Goal: Task Accomplishment & Management: Manage account settings

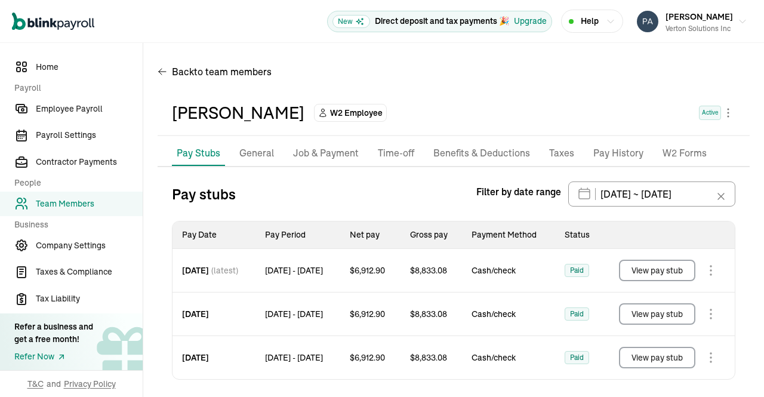
scroll to position [69, 0]
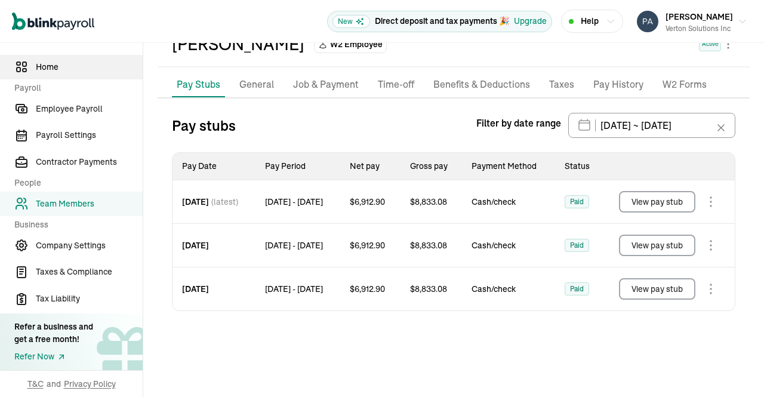
click at [53, 70] on span "Home" at bounding box center [89, 67] width 107 height 13
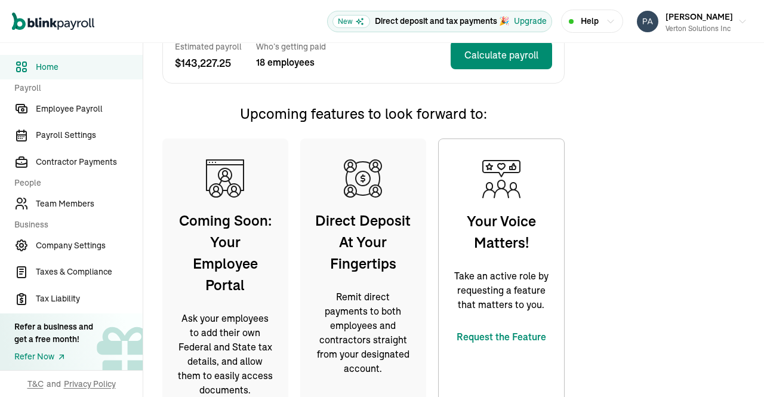
scroll to position [325, 0]
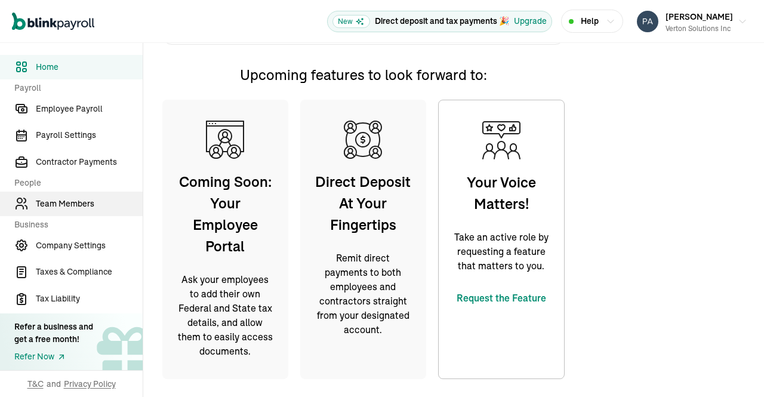
click at [75, 204] on span "Team Members" at bounding box center [89, 204] width 107 height 13
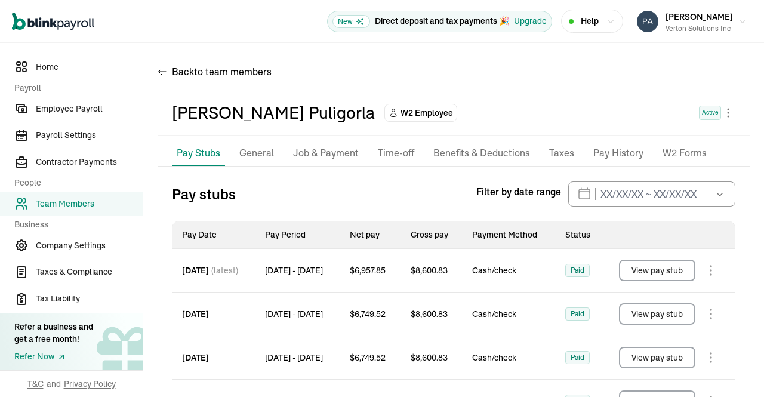
click at [558, 153] on p "Taxes" at bounding box center [561, 154] width 25 height 16
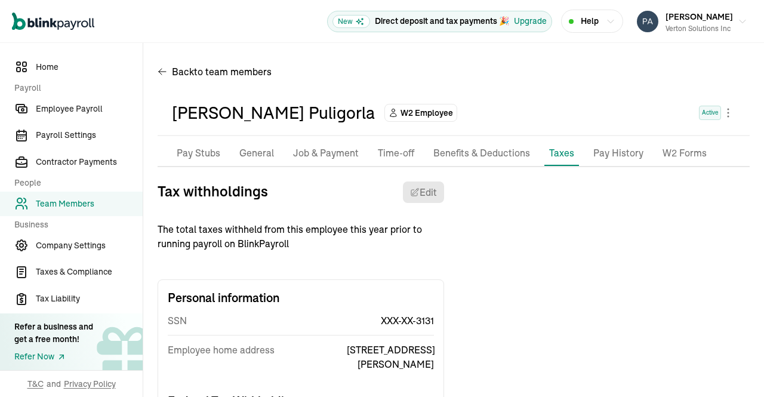
scroll to position [79, 0]
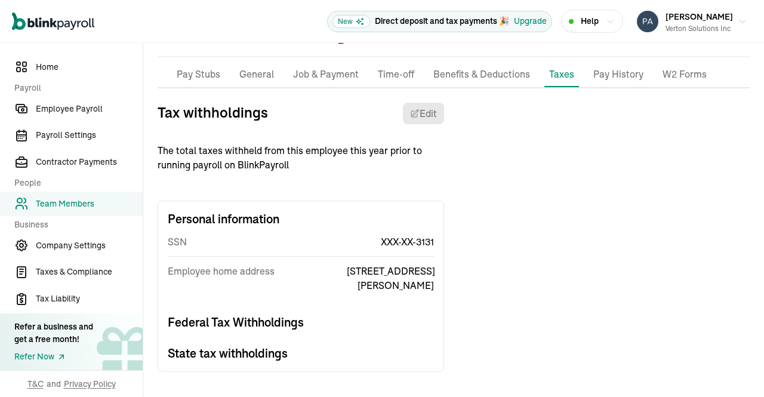
click at [684, 76] on p "W2 Forms" at bounding box center [685, 75] width 44 height 16
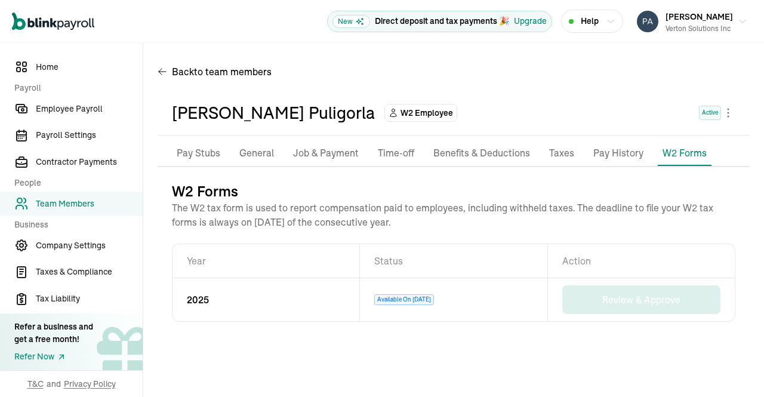
click at [618, 150] on p "Pay History" at bounding box center [619, 154] width 50 height 16
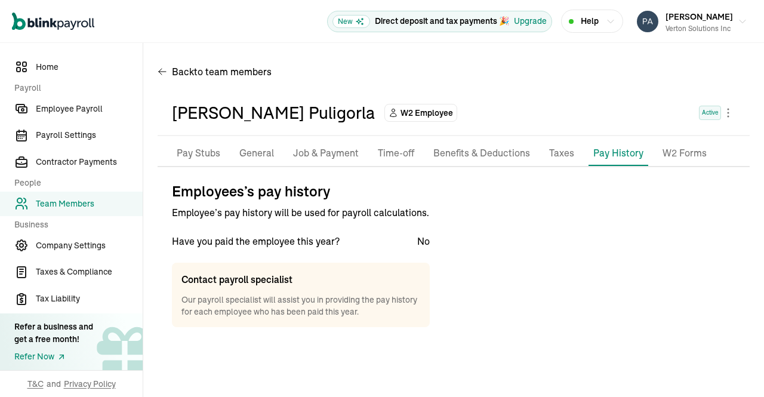
click at [564, 161] on p "Taxes" at bounding box center [561, 154] width 25 height 16
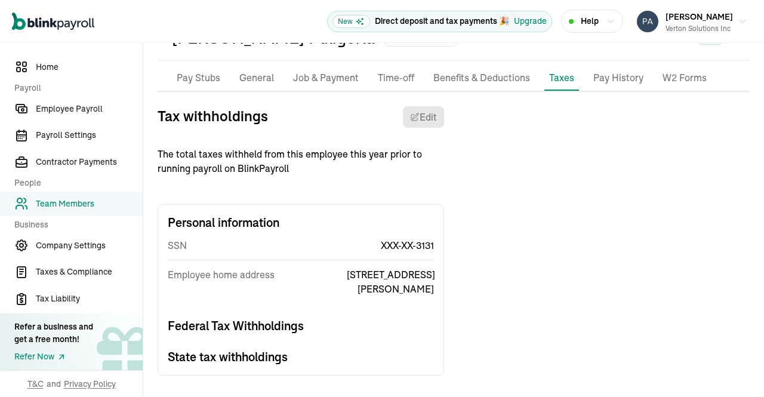
scroll to position [79, 0]
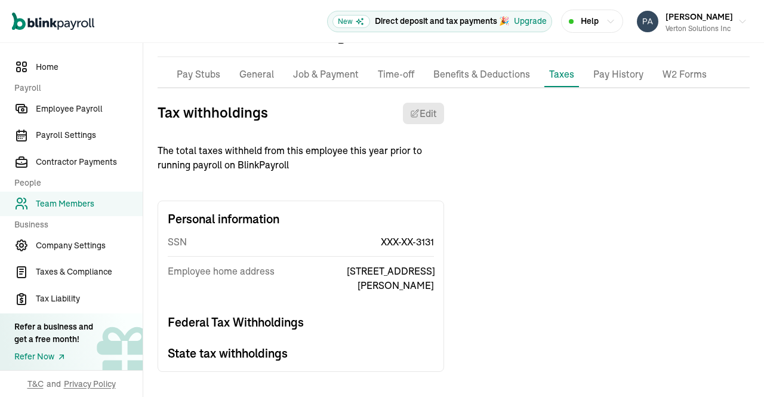
click at [277, 324] on h3 "Federal Tax Withholdings" at bounding box center [301, 322] width 266 height 17
click at [275, 355] on h3 "State tax withholdings" at bounding box center [301, 353] width 266 height 17
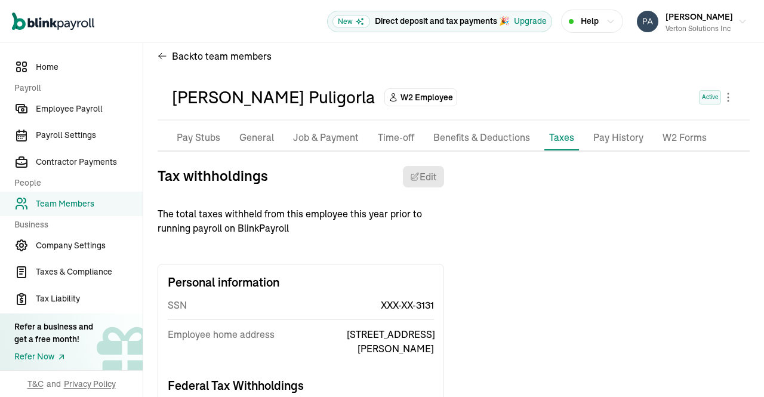
scroll to position [12, 0]
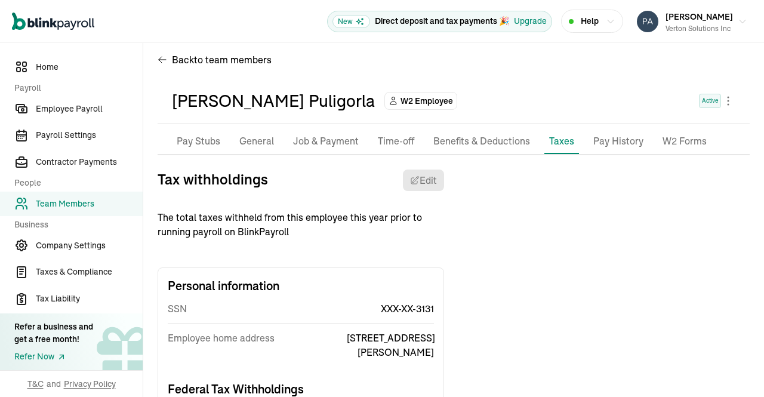
click at [489, 142] on p "Benefits & Deductions" at bounding box center [482, 142] width 97 height 16
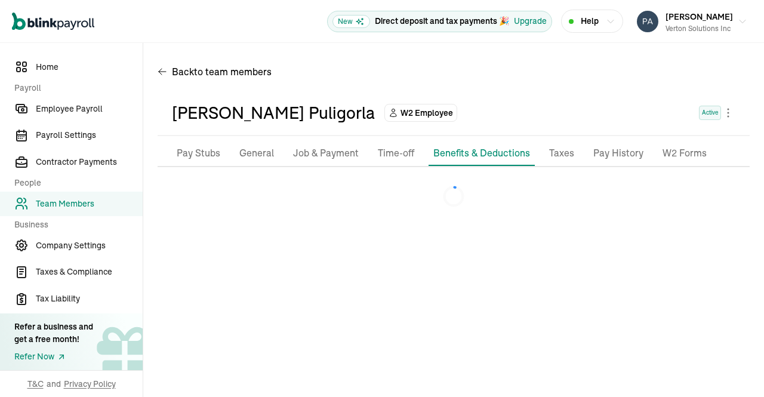
scroll to position [0, 0]
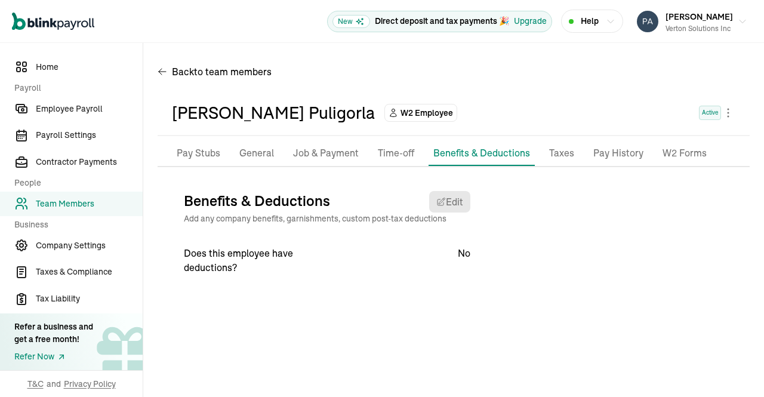
click at [75, 200] on span "Team Members" at bounding box center [89, 204] width 107 height 13
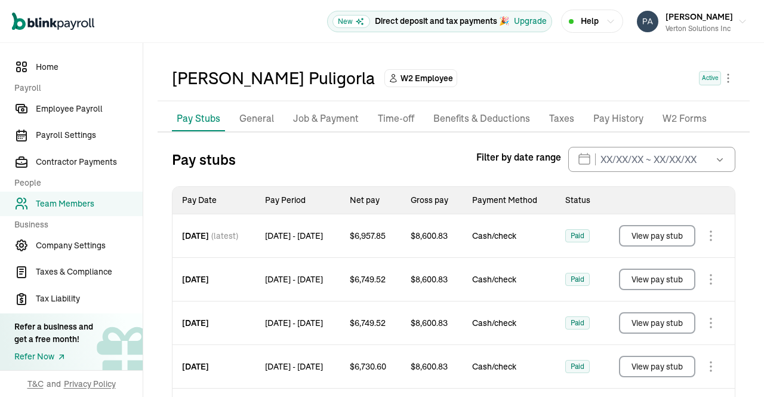
scroll to position [35, 0]
click at [340, 118] on p "Job & Payment" at bounding box center [326, 118] width 66 height 16
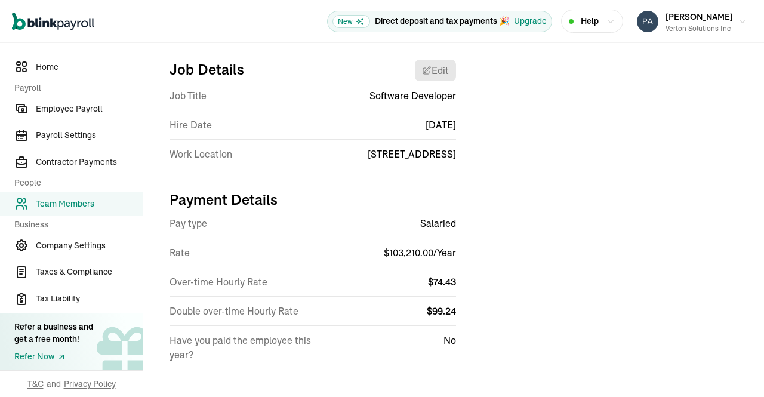
scroll to position [140, 0]
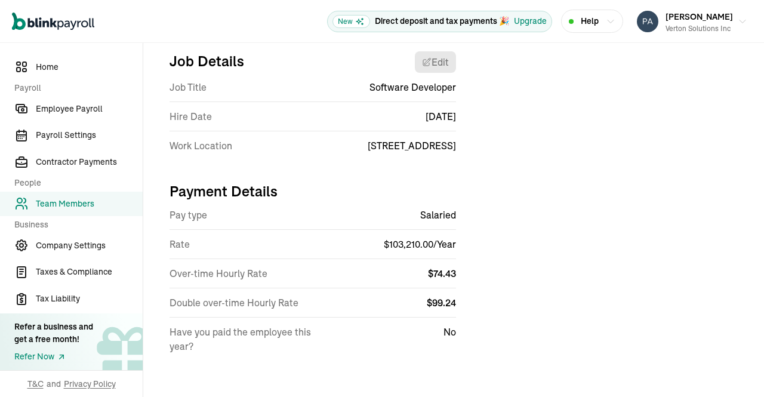
drag, startPoint x: 755, startPoint y: 127, endPoint x: 760, endPoint y: 80, distance: 47.4
click at [760, 80] on div "Open main menu New Direct deposit and tax payments 🎉 Upgrade Help [PERSON_NAME]…" at bounding box center [382, 198] width 764 height 397
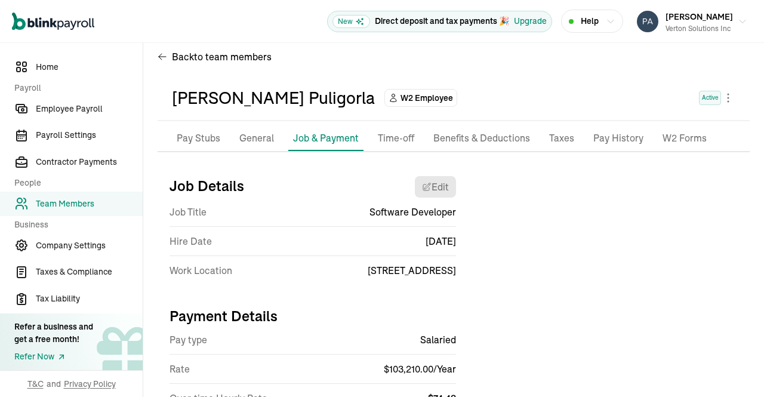
scroll to position [0, 0]
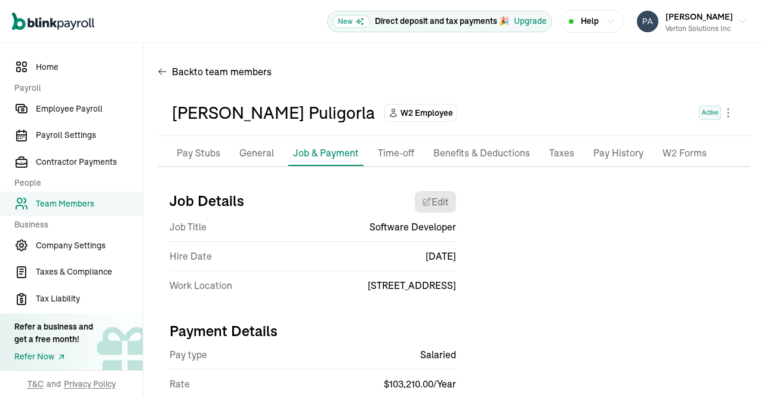
click at [571, 157] on li "Taxes" at bounding box center [562, 153] width 35 height 25
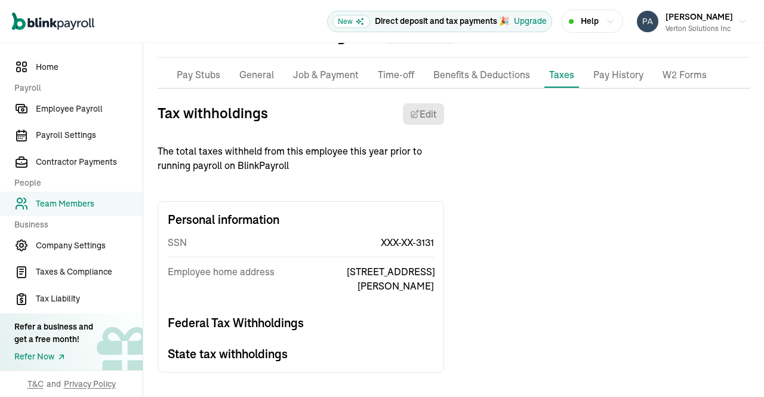
scroll to position [79, 0]
drag, startPoint x: 754, startPoint y: 219, endPoint x: 757, endPoint y: 195, distance: 24.2
click at [757, 195] on div "Open main menu New Direct deposit and tax payments 🎉 Upgrade Help [PERSON_NAME]…" at bounding box center [382, 198] width 764 height 397
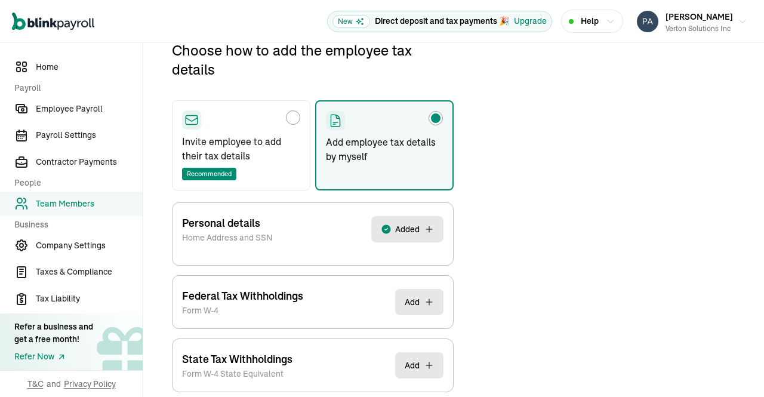
scroll to position [198, 0]
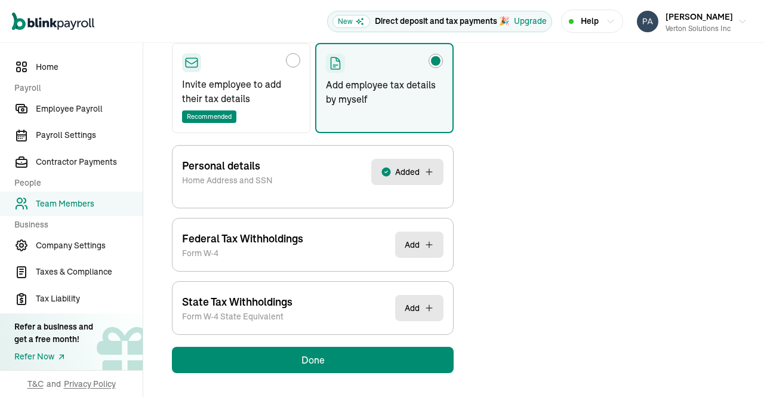
click at [423, 240] on button "Add" at bounding box center [419, 245] width 48 height 26
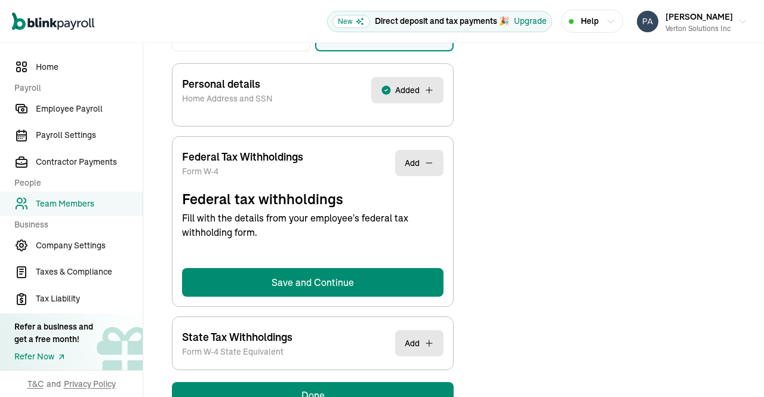
scroll to position [315, 0]
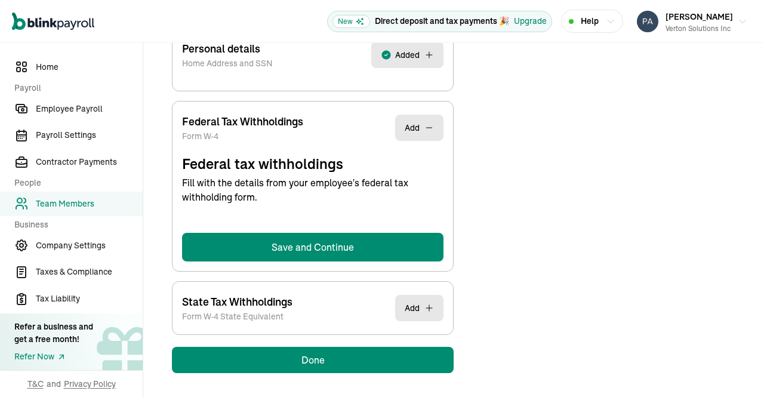
click at [421, 305] on button "Add" at bounding box center [419, 308] width 48 height 26
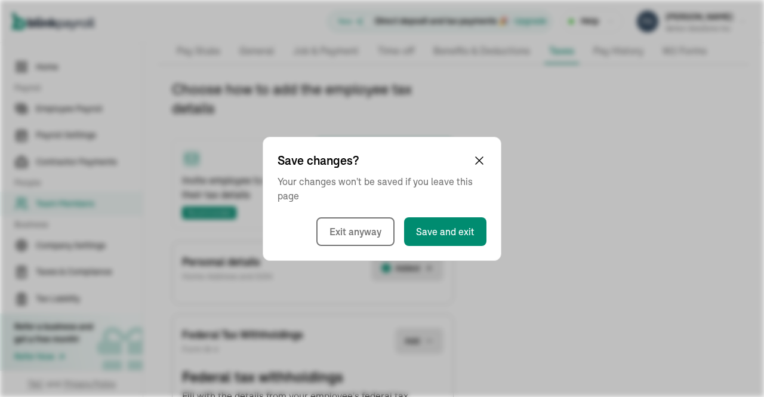
scroll to position [141, 0]
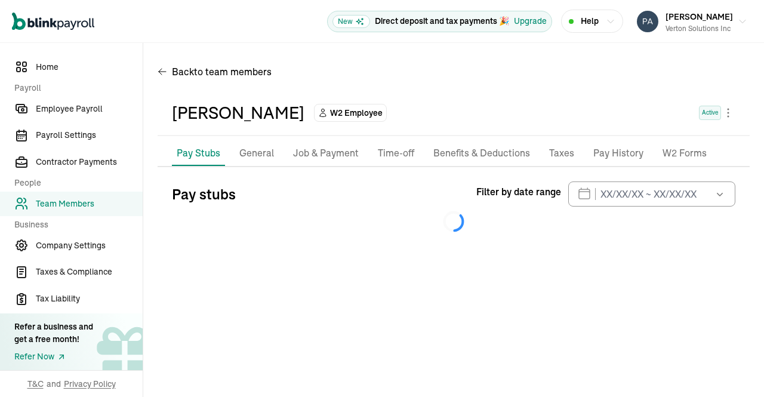
click at [558, 154] on p "Taxes" at bounding box center [561, 154] width 25 height 16
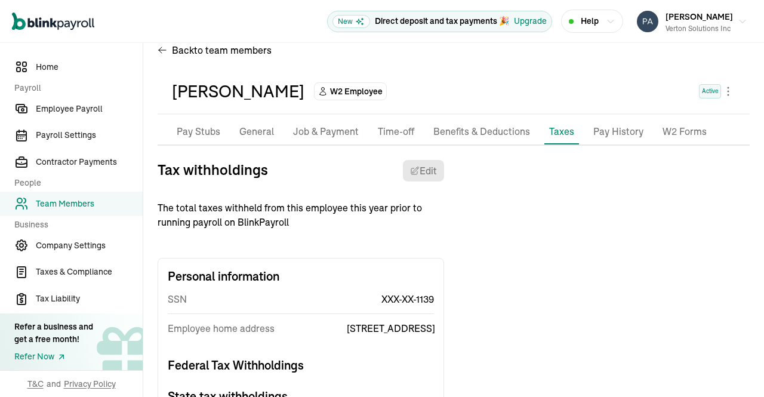
scroll to position [93, 0]
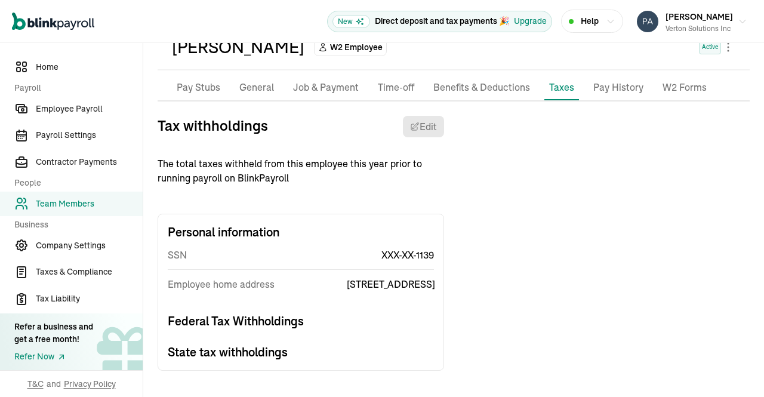
click at [285, 321] on h3 "Federal Tax Withholdings" at bounding box center [301, 321] width 266 height 17
click at [269, 354] on h3 "State tax withholdings" at bounding box center [301, 352] width 266 height 17
click at [290, 321] on h3 "Federal Tax Withholdings" at bounding box center [301, 321] width 266 height 17
click at [287, 365] on div "Personal information SSN XXX-XX-1139 Employee home address [STREET_ADDRESS] Tax…" at bounding box center [301, 292] width 287 height 157
click at [294, 334] on div "Personal information SSN XXX-XX-1139 Employee home address [STREET_ADDRESS] Tax…" at bounding box center [301, 292] width 287 height 157
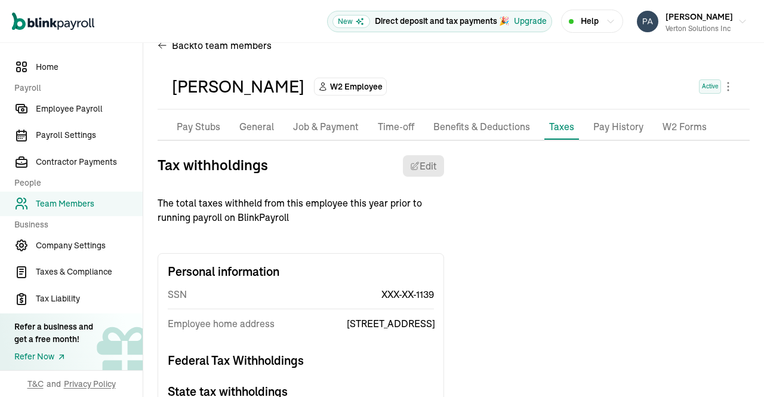
scroll to position [0, 0]
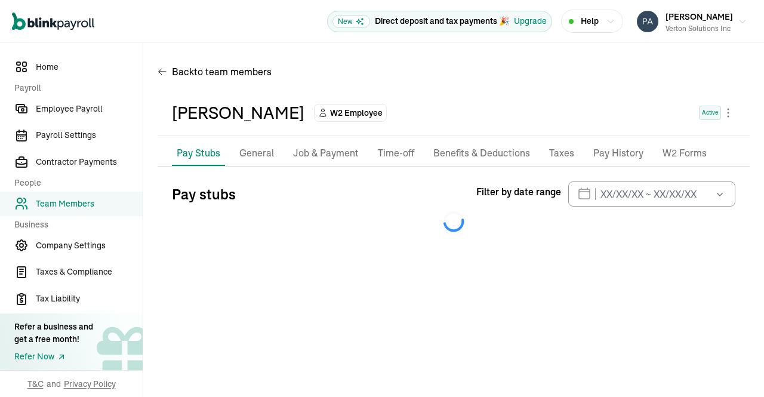
click at [555, 155] on p "Taxes" at bounding box center [561, 154] width 25 height 16
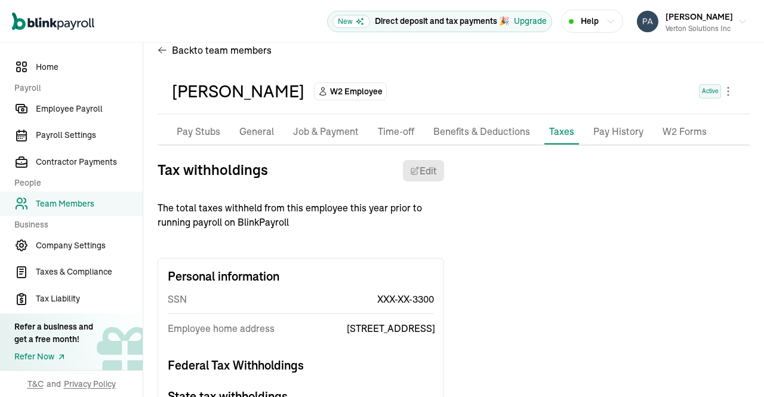
scroll to position [93, 0]
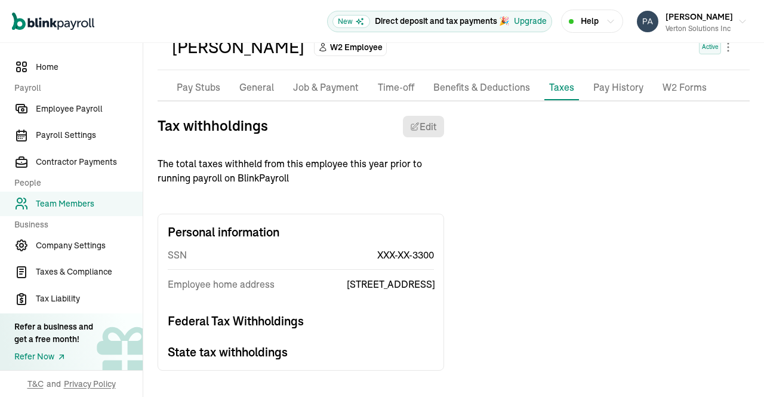
click at [277, 324] on h3 "Federal Tax Withholdings" at bounding box center [301, 321] width 266 height 17
click at [279, 360] on h3 "State tax withholdings" at bounding box center [301, 352] width 266 height 17
click at [296, 313] on div "Personal information SSN XXX-XX-3300 Employee home address [STREET_ADDRESS] Fed…" at bounding box center [301, 292] width 287 height 157
click at [279, 353] on h3 "State tax withholdings" at bounding box center [301, 352] width 266 height 17
click at [277, 324] on h3 "Federal Tax Withholdings" at bounding box center [301, 321] width 266 height 17
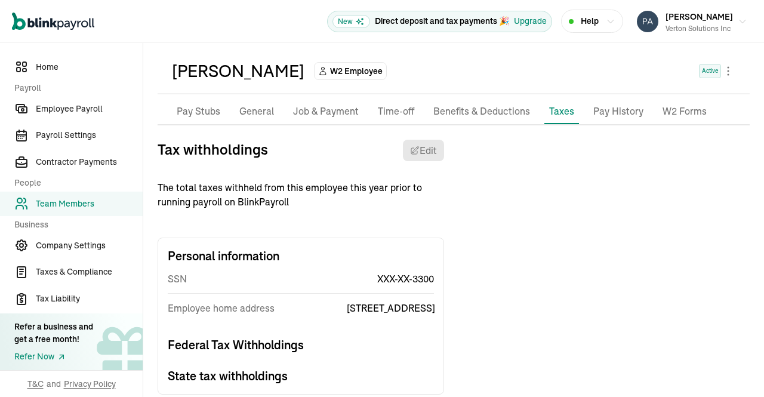
scroll to position [0, 0]
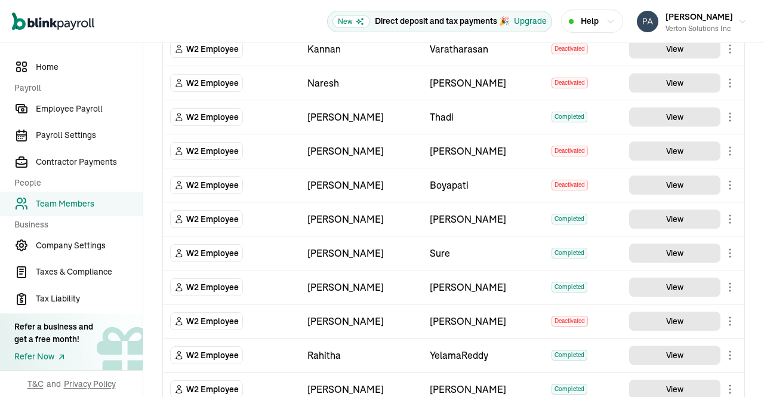
scroll to position [172, 0]
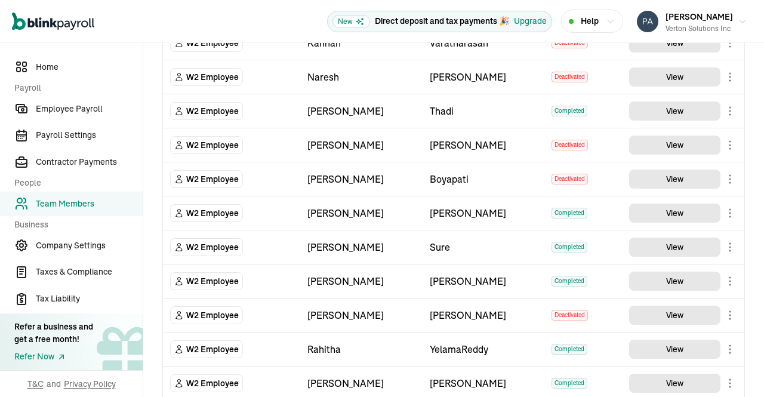
click at [668, 211] on main "Team Members Team Member Type First Name Last Name Status Actions W2 Employee […" at bounding box center [453, 364] width 621 height 987
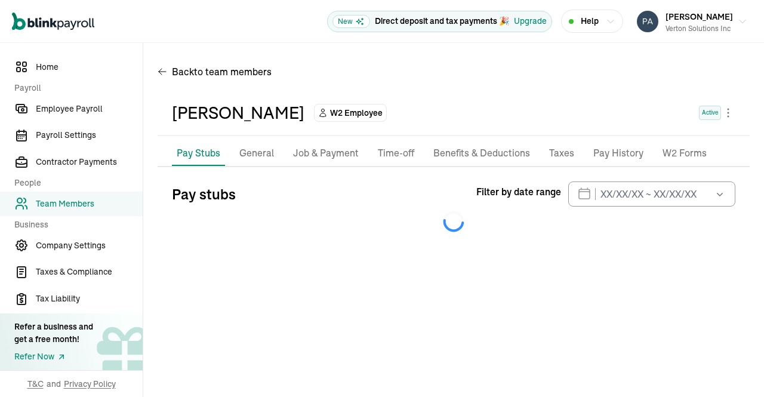
click at [552, 152] on p "Taxes" at bounding box center [561, 154] width 25 height 16
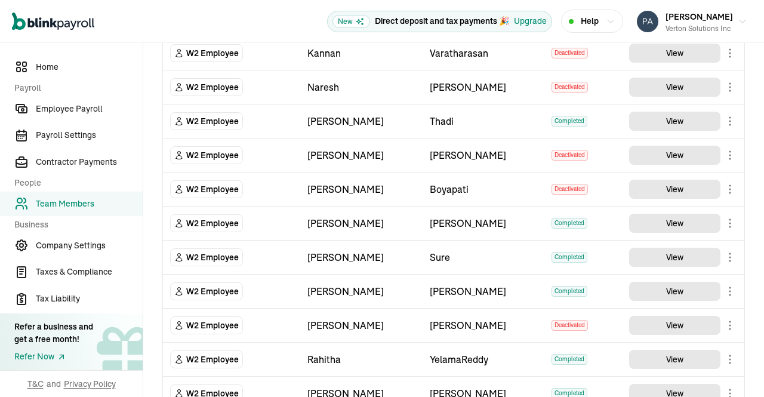
scroll to position [165, 0]
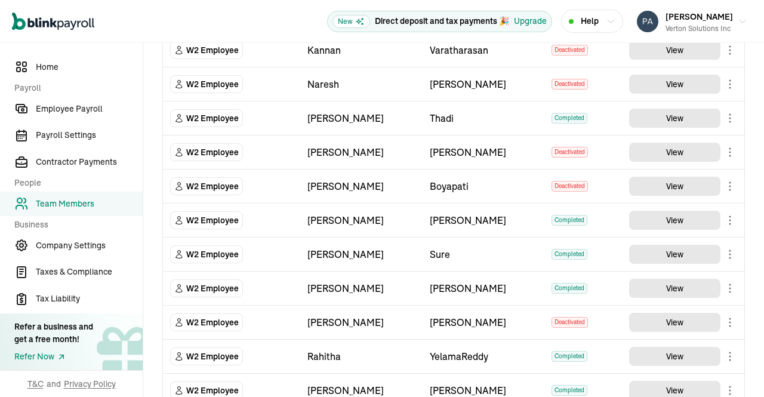
click at [669, 253] on main "Team Members Team Member Type First Name Last Name Status Actions W2 Employee […" at bounding box center [453, 371] width 621 height 987
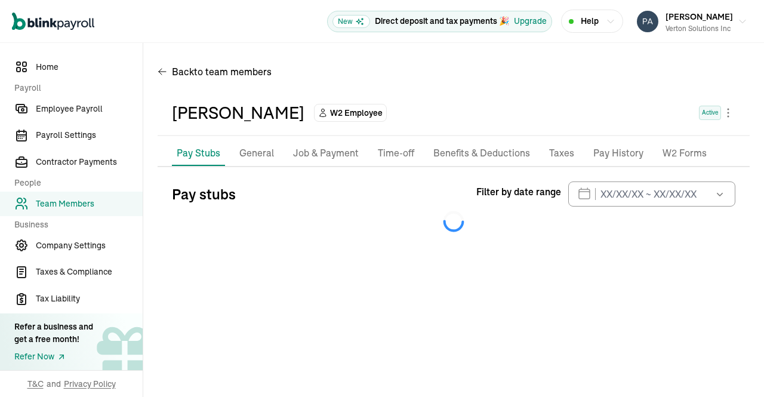
click at [554, 153] on p "Taxes" at bounding box center [561, 154] width 25 height 16
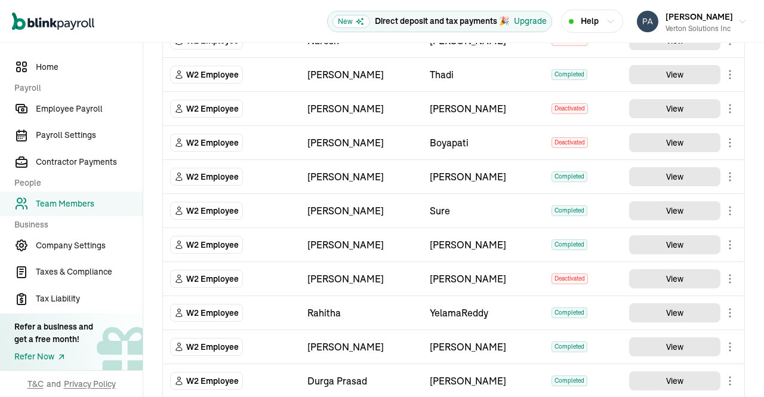
scroll to position [217, 0]
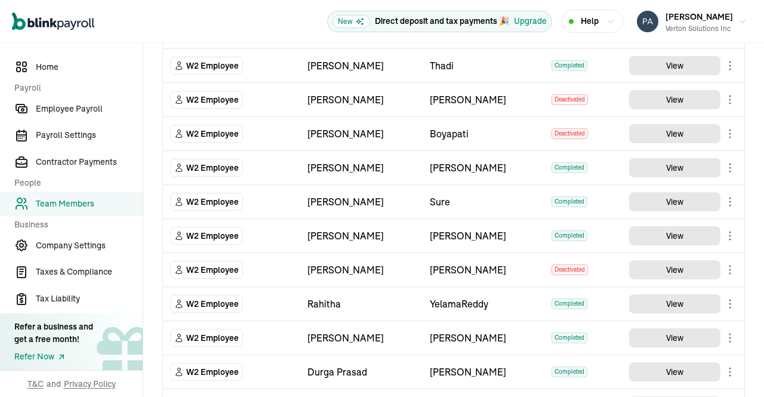
click at [681, 234] on main "Team Members Team Member Type First Name Last Name Status Actions W2 Employee […" at bounding box center [453, 319] width 621 height 987
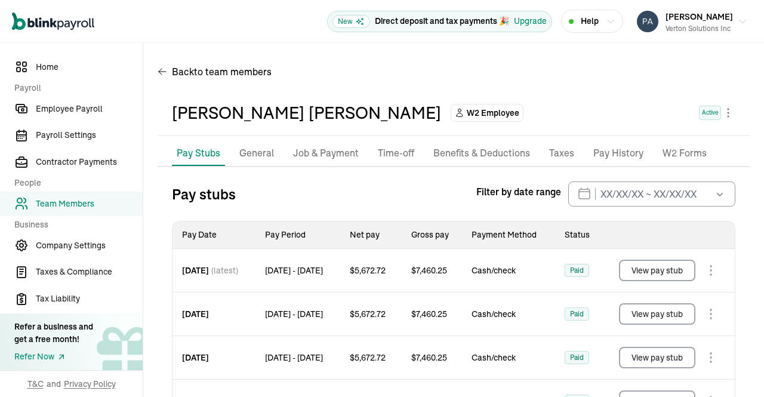
click at [555, 150] on p "Taxes" at bounding box center [561, 154] width 25 height 16
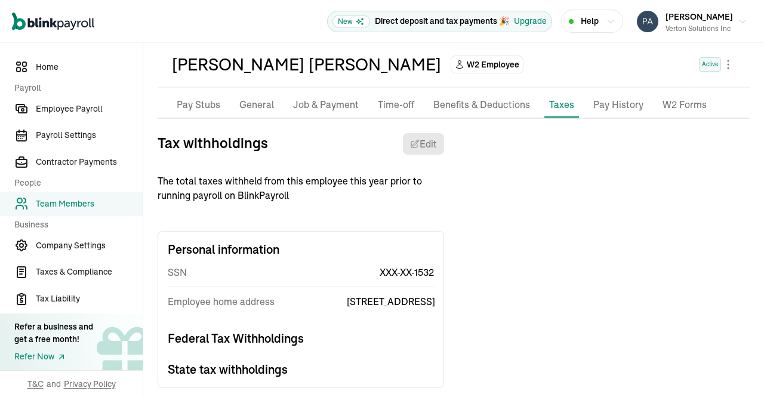
scroll to position [93, 0]
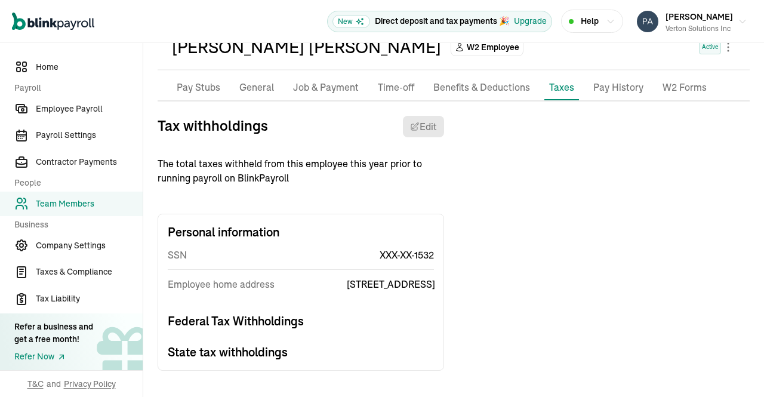
click at [285, 337] on div "Personal information SSN XXX-XX-1532 Employee home address [STREET_ADDRESS] Fed…" at bounding box center [301, 292] width 287 height 157
click at [279, 349] on h3 "State tax withholdings" at bounding box center [301, 352] width 266 height 17
click at [290, 320] on h3 "Federal Tax Withholdings" at bounding box center [301, 321] width 266 height 17
click at [282, 355] on h3 "State tax withholdings" at bounding box center [301, 352] width 266 height 17
click at [290, 321] on h3 "Federal Tax Withholdings" at bounding box center [301, 321] width 266 height 17
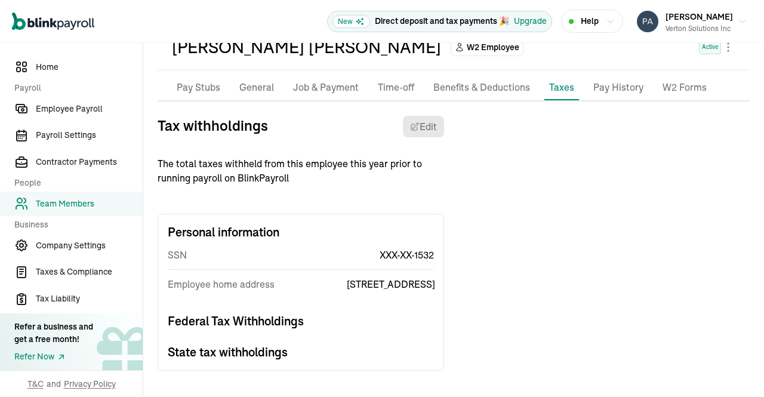
scroll to position [0, 0]
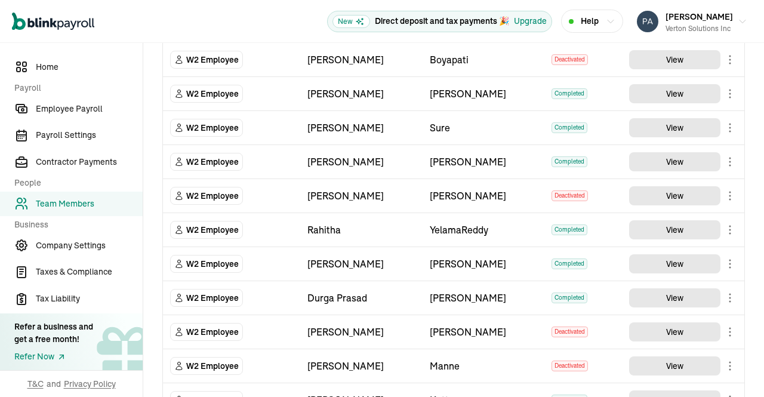
scroll to position [302, 0]
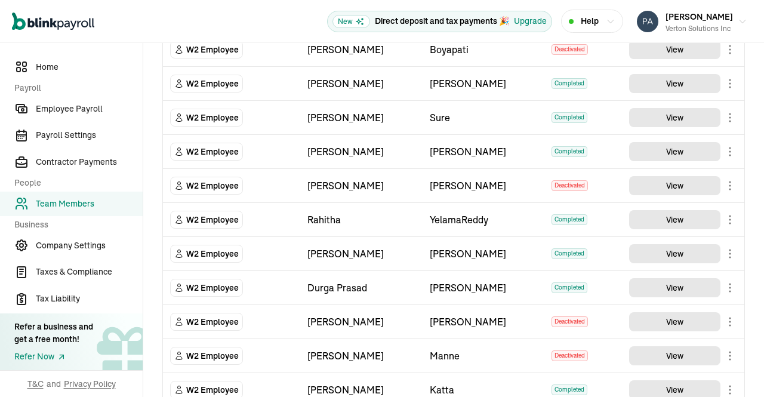
click at [682, 216] on main "Team Members Team Member Type First Name Last Name Status Actions W2 Employee […" at bounding box center [453, 234] width 621 height 987
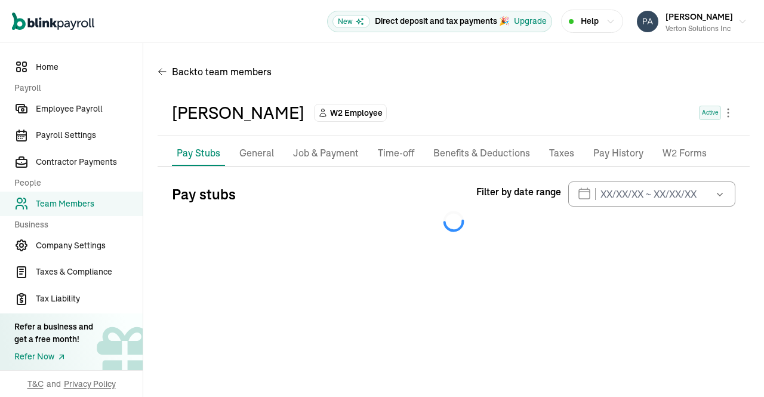
click at [555, 153] on p "Taxes" at bounding box center [561, 154] width 25 height 16
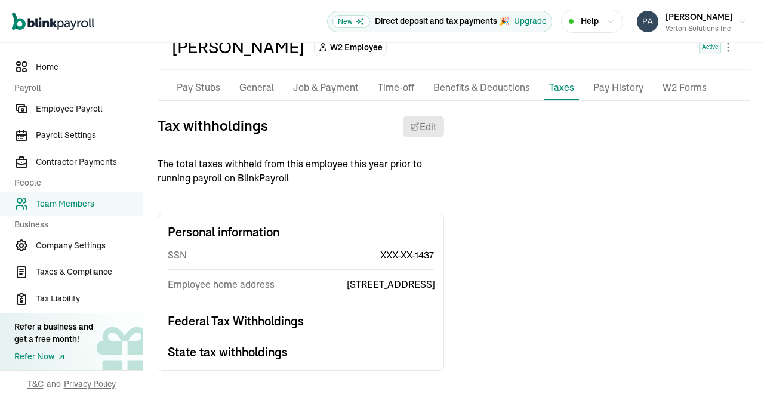
scroll to position [93, 0]
click at [285, 318] on h3 "Federal Tax Withholdings" at bounding box center [301, 321] width 266 height 17
click at [277, 357] on h3 "State tax withholdings" at bounding box center [301, 352] width 266 height 17
click at [293, 317] on h3 "Federal Tax Withholdings" at bounding box center [301, 321] width 266 height 17
click at [285, 361] on div "Personal information SSN XXX-XX-1437 Employee home address [STREET_ADDRESS] Fed…" at bounding box center [301, 292] width 287 height 157
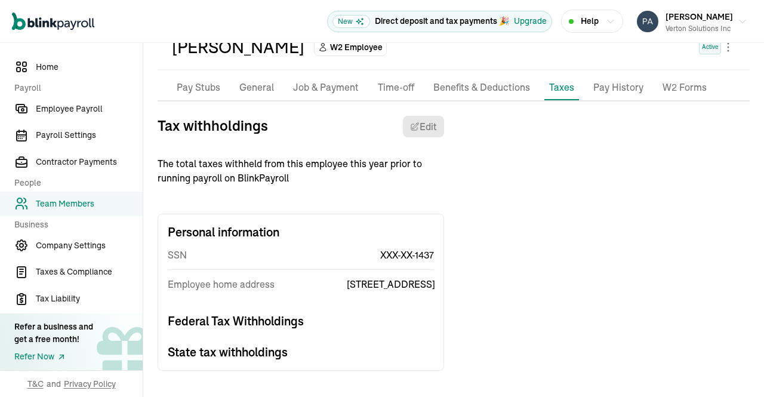
click at [291, 325] on h3 "Federal Tax Withholdings" at bounding box center [301, 321] width 266 height 17
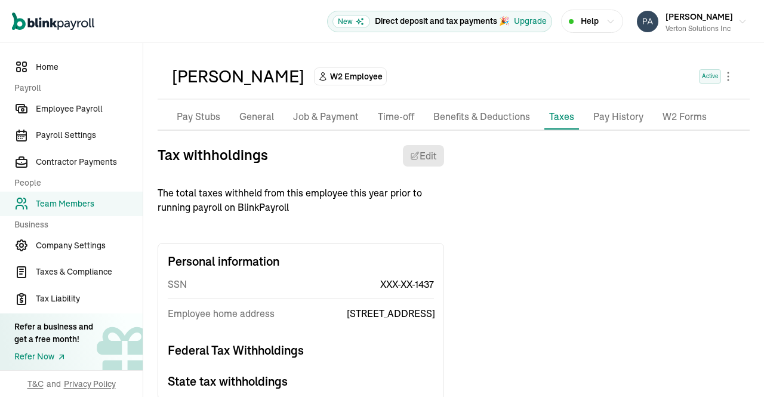
scroll to position [0, 0]
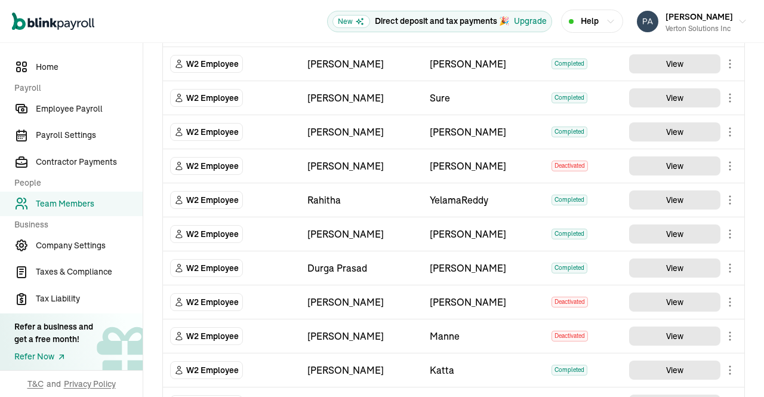
scroll to position [330, 0]
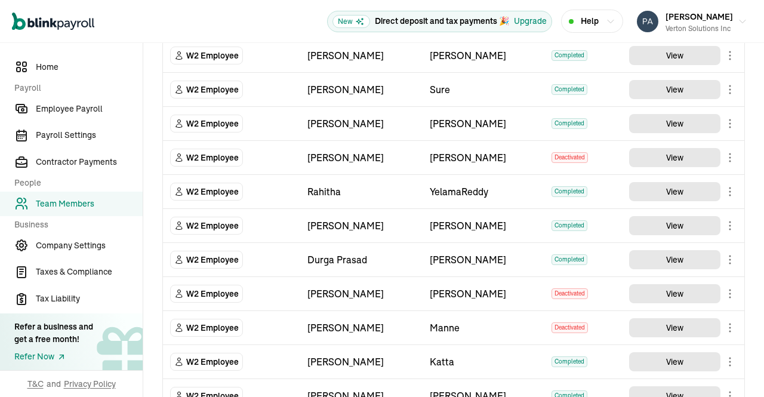
click at [680, 224] on main "Team Members Team Member Type First Name Last Name Status Actions W2 Employee […" at bounding box center [453, 206] width 621 height 987
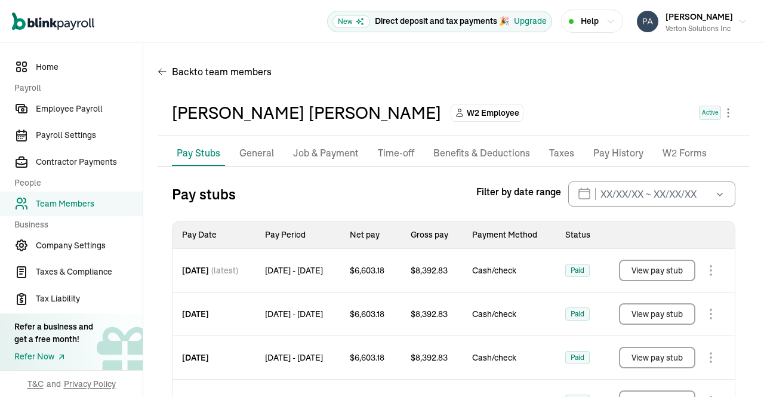
click at [554, 148] on p "Taxes" at bounding box center [561, 154] width 25 height 16
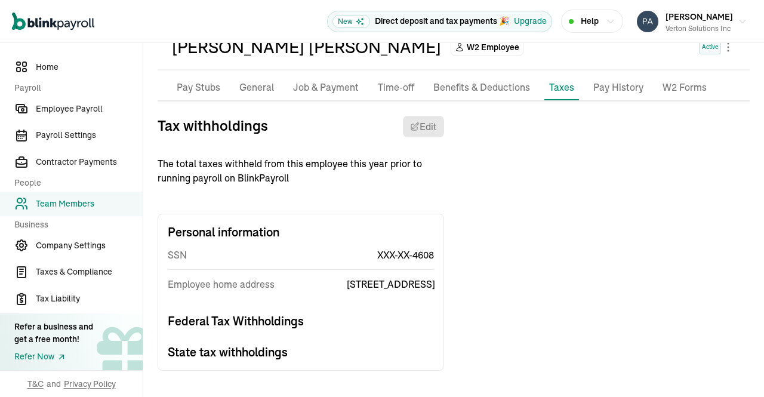
scroll to position [79, 0]
click at [296, 328] on h3 "Federal Tax Withholdings" at bounding box center [301, 321] width 266 height 17
click at [294, 354] on h3 "State tax withholdings" at bounding box center [301, 352] width 266 height 17
click at [303, 312] on div "Personal information SSN XXX-XX-4608 Employee home address [STREET_ADDRESS] Fed…" at bounding box center [301, 292] width 287 height 157
click at [297, 348] on h3 "State tax withholdings" at bounding box center [301, 352] width 266 height 17
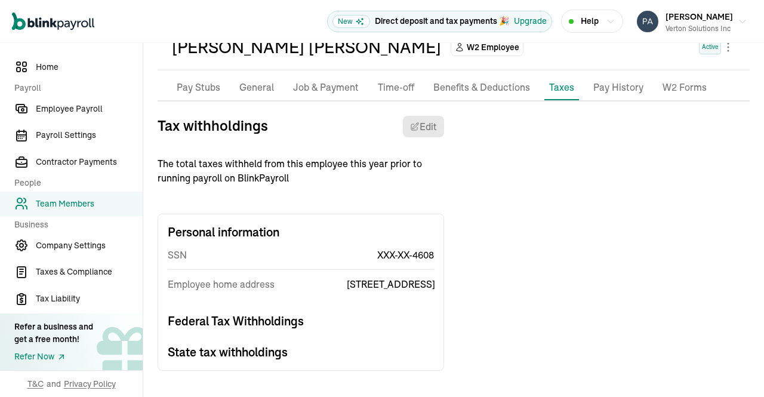
click at [297, 292] on div "Employee home address [STREET_ADDRESS]" at bounding box center [301, 284] width 266 height 29
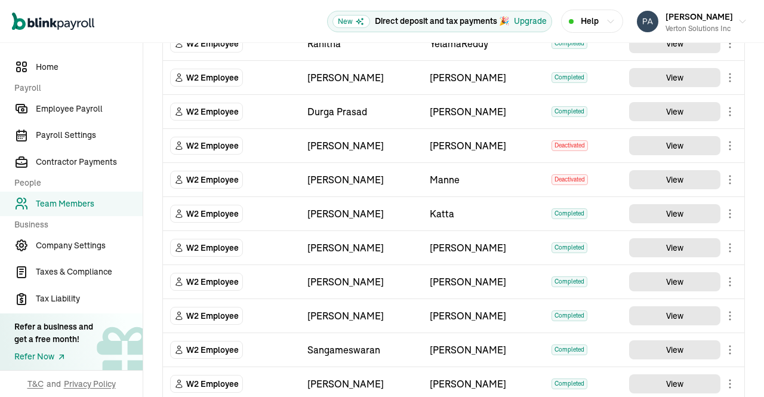
scroll to position [479, 0]
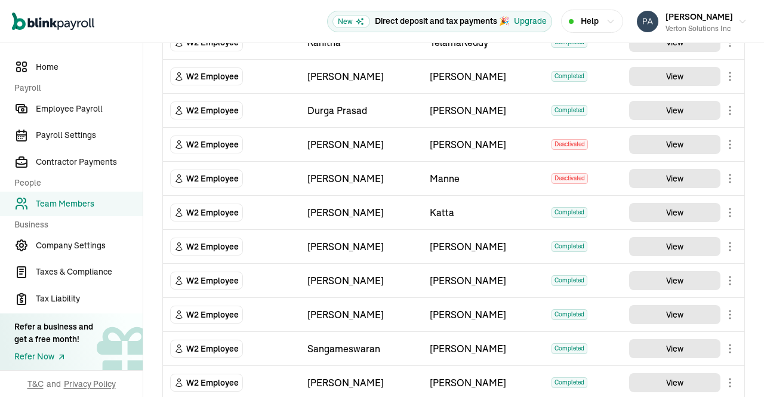
click at [676, 211] on main "Team Members Team Member Type First Name Last Name Status Actions W2 Employee […" at bounding box center [453, 57] width 621 height 987
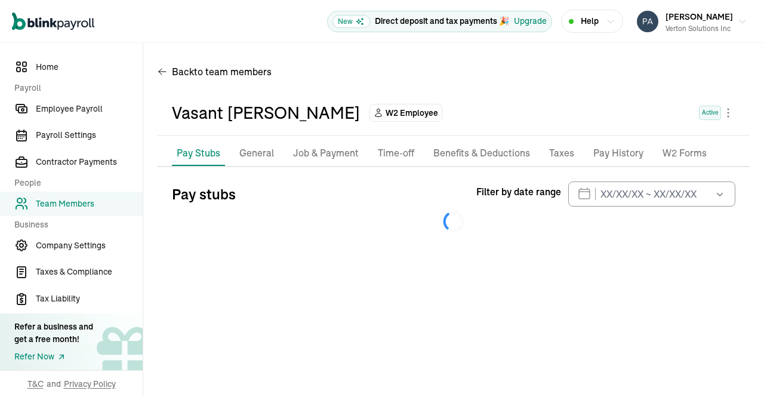
click at [557, 150] on p "Taxes" at bounding box center [561, 154] width 25 height 16
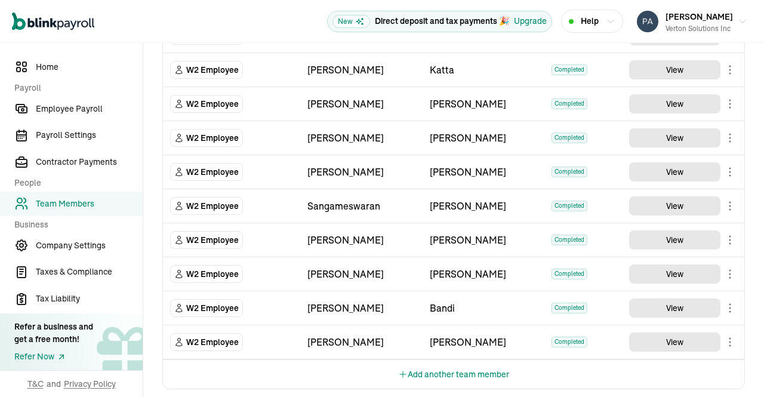
scroll to position [627, 0]
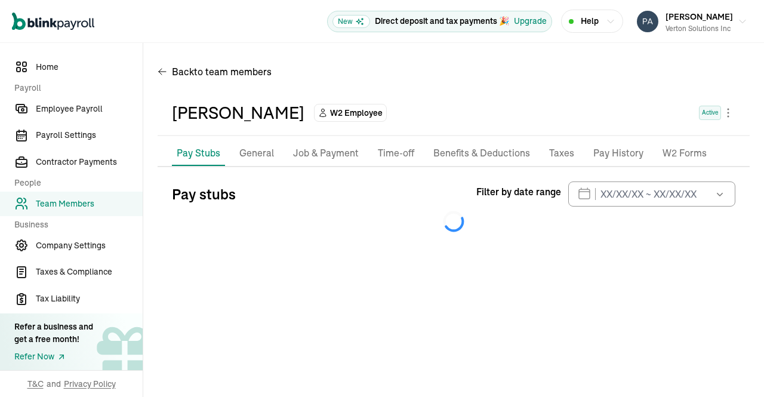
click at [551, 158] on p "Taxes" at bounding box center [561, 154] width 25 height 16
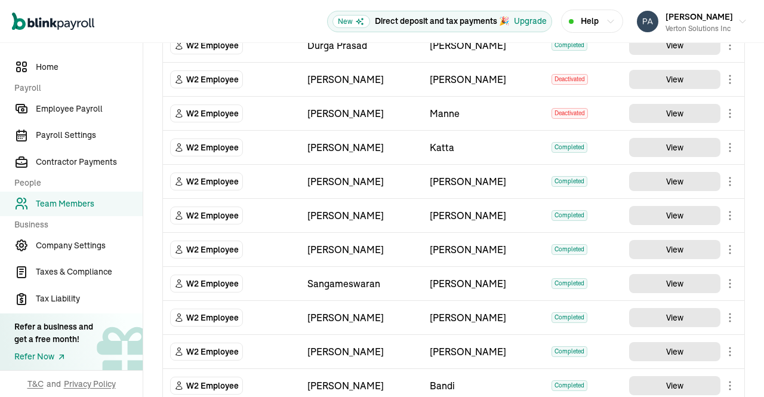
scroll to position [627, 0]
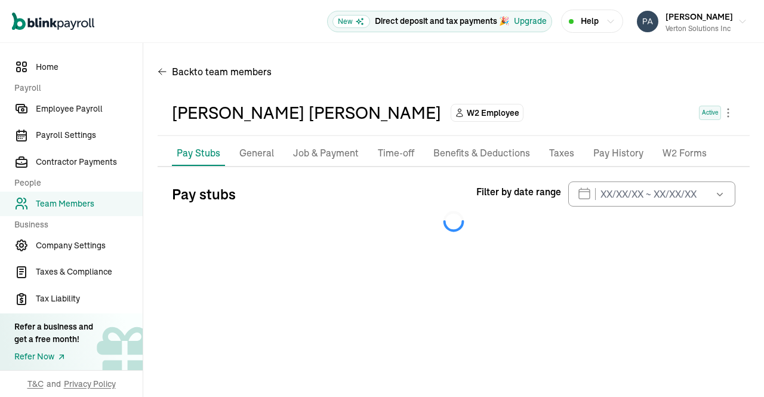
click at [558, 152] on p "Taxes" at bounding box center [561, 154] width 25 height 16
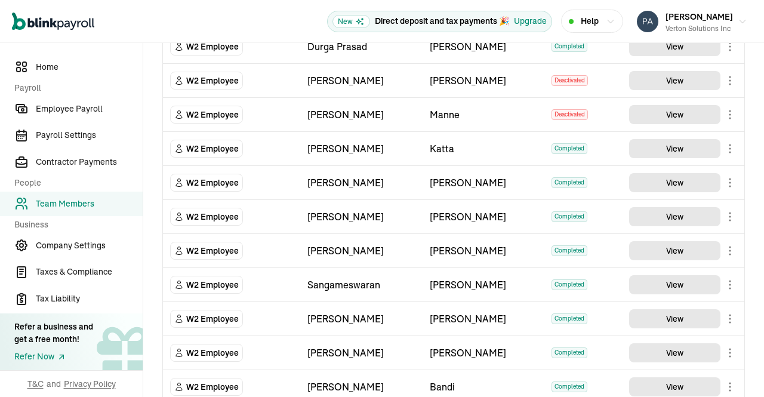
scroll to position [627, 0]
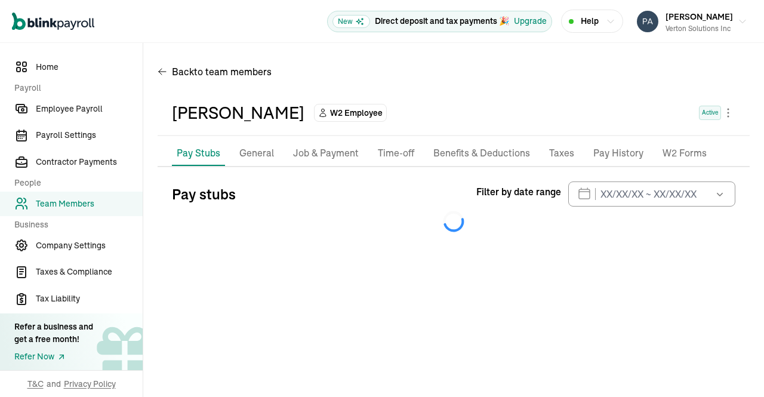
click at [554, 159] on p "Taxes" at bounding box center [561, 154] width 25 height 16
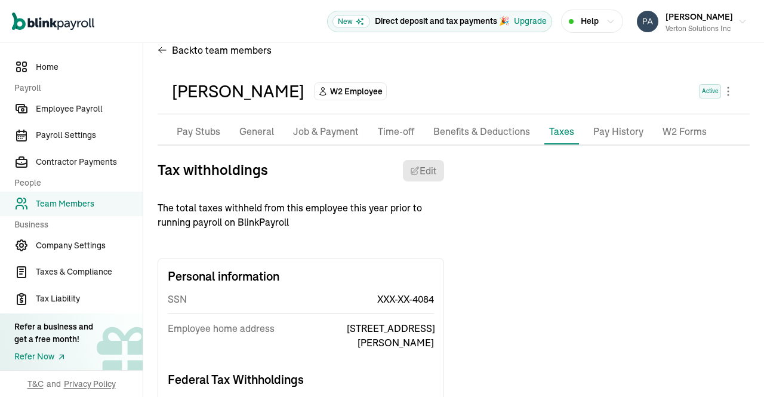
scroll to position [93, 0]
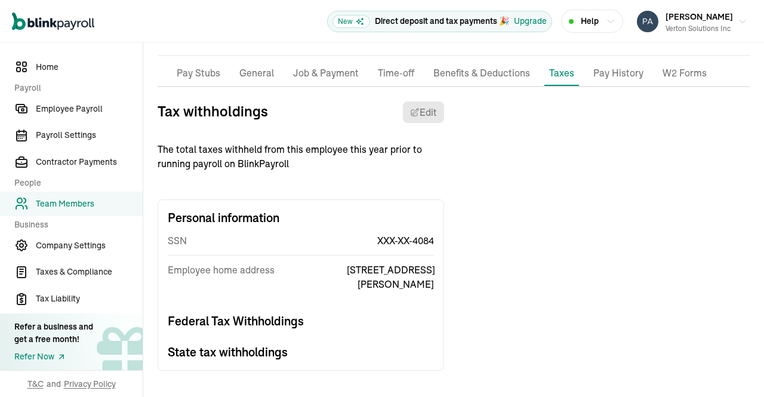
click at [291, 320] on h3 "Federal Tax Withholdings" at bounding box center [301, 321] width 266 height 17
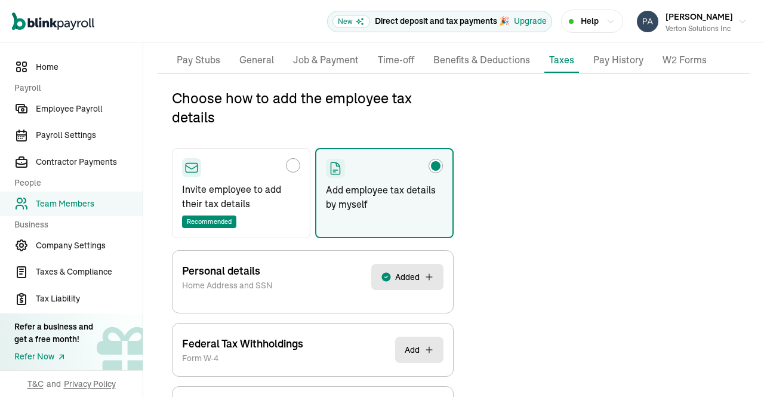
scroll to position [141, 0]
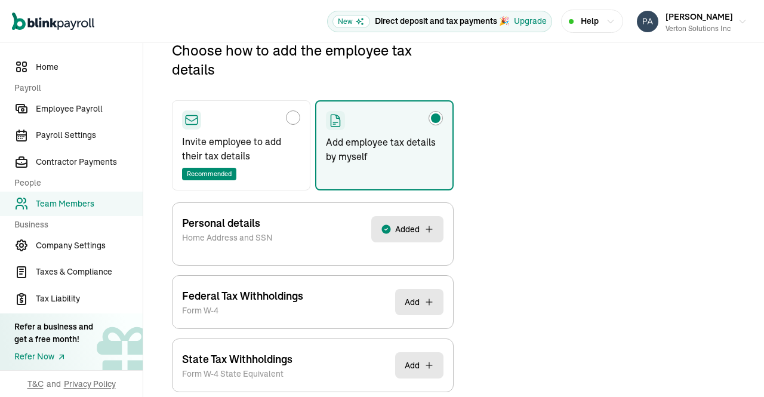
click at [416, 297] on button "Add" at bounding box center [419, 302] width 48 height 26
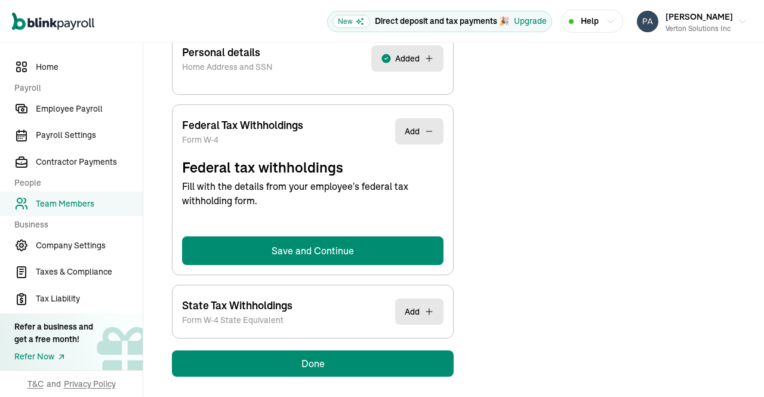
scroll to position [315, 0]
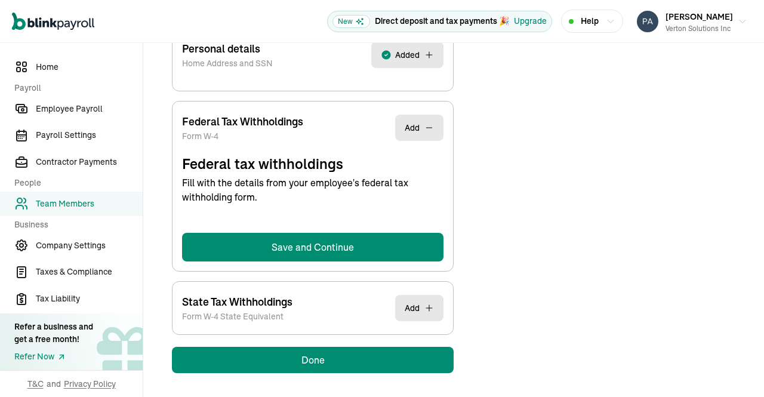
click at [420, 306] on button "Add" at bounding box center [419, 308] width 48 height 26
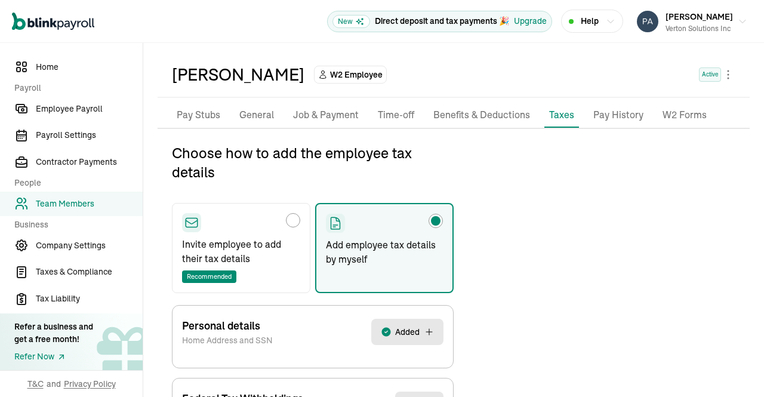
scroll to position [0, 0]
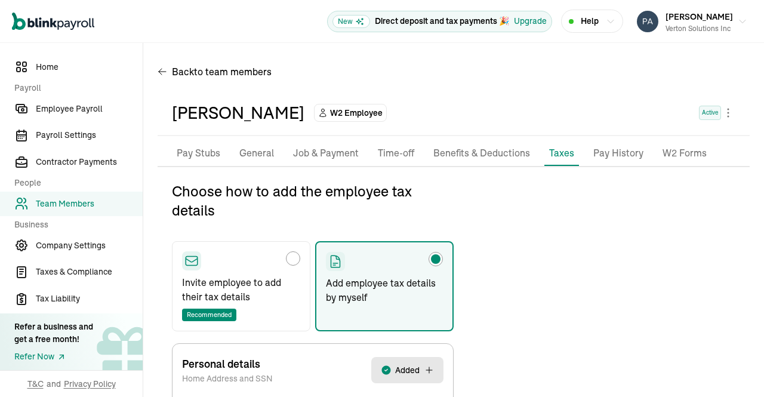
click at [208, 146] on p "Pay Stubs" at bounding box center [199, 154] width 44 height 16
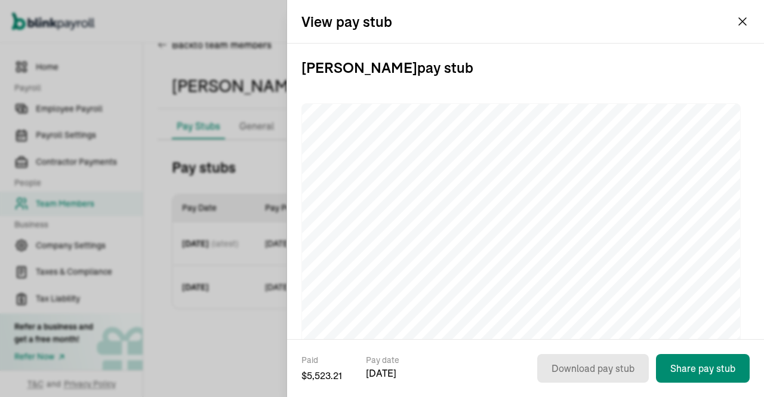
click at [743, 21] on button "[PERSON_NAME] Solutions Inc" at bounding box center [692, 22] width 120 height 30
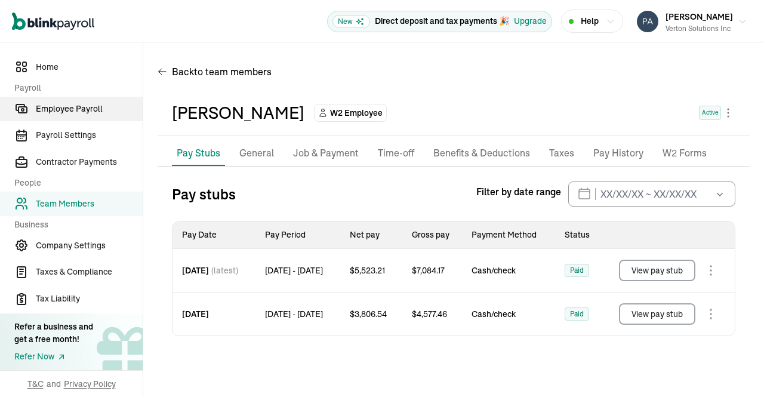
click at [85, 110] on span "Employee Payroll" at bounding box center [89, 109] width 107 height 13
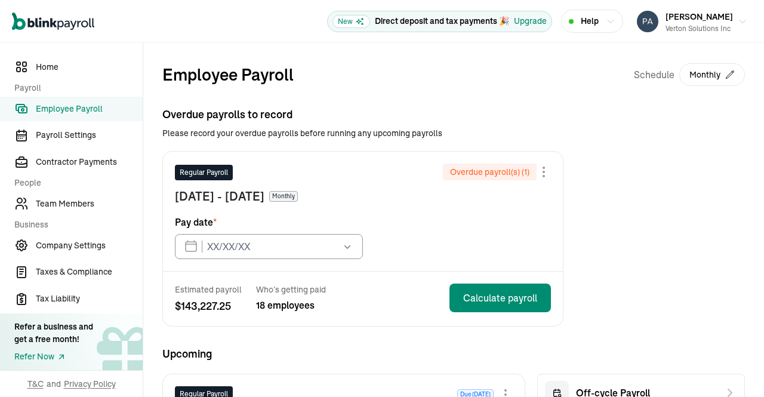
type input "[DATE]"
click at [76, 136] on span "Payroll Settings" at bounding box center [89, 135] width 107 height 13
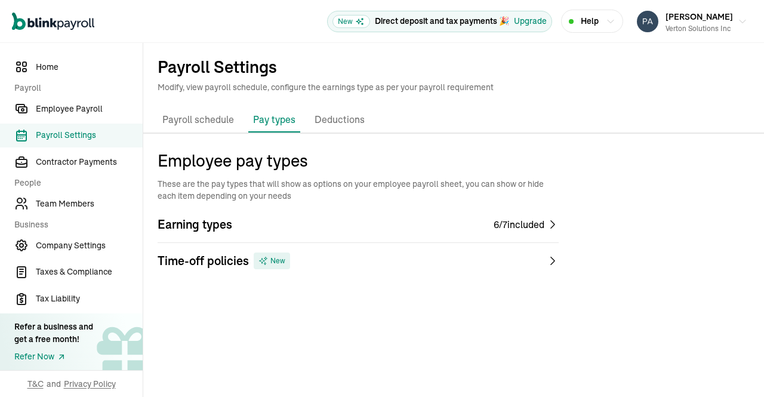
click at [189, 114] on p "Payroll schedule" at bounding box center [198, 120] width 72 height 16
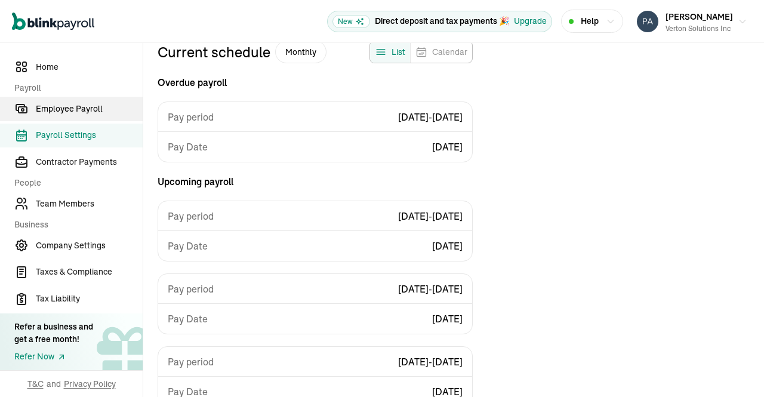
click at [79, 109] on span "Employee Payroll" at bounding box center [89, 109] width 107 height 13
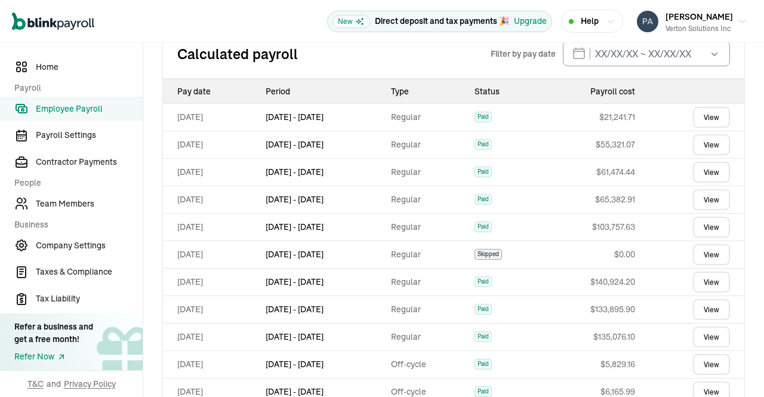
scroll to position [701, 0]
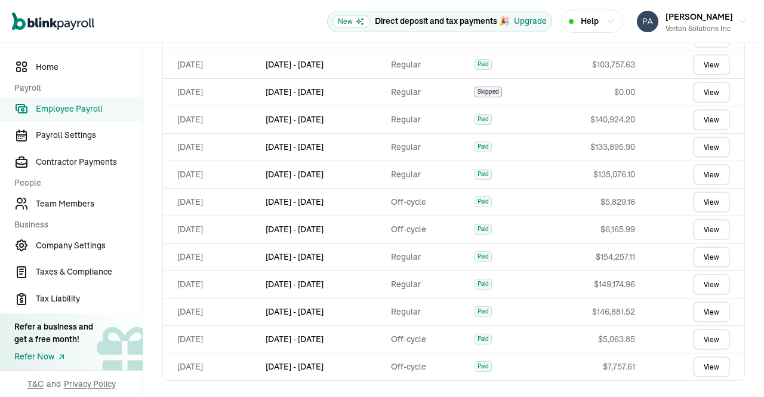
click at [699, 116] on link "View" at bounding box center [711, 119] width 37 height 21
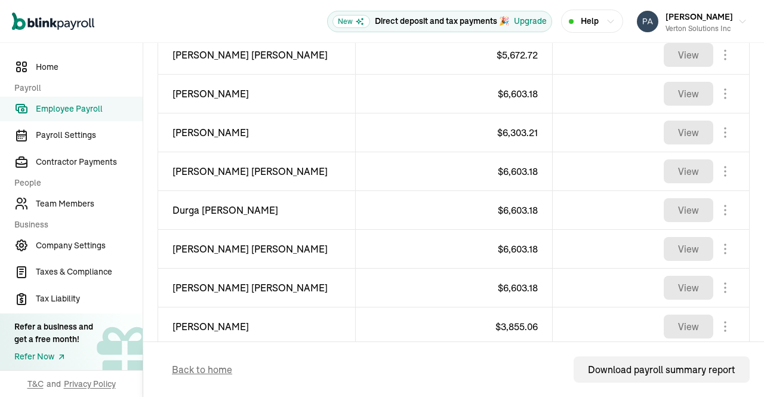
scroll to position [855, 0]
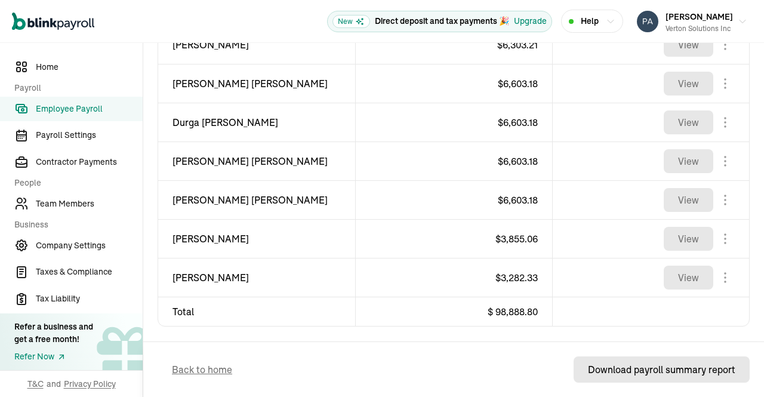
click at [682, 374] on div "Download payroll summary report" at bounding box center [662, 370] width 148 height 14
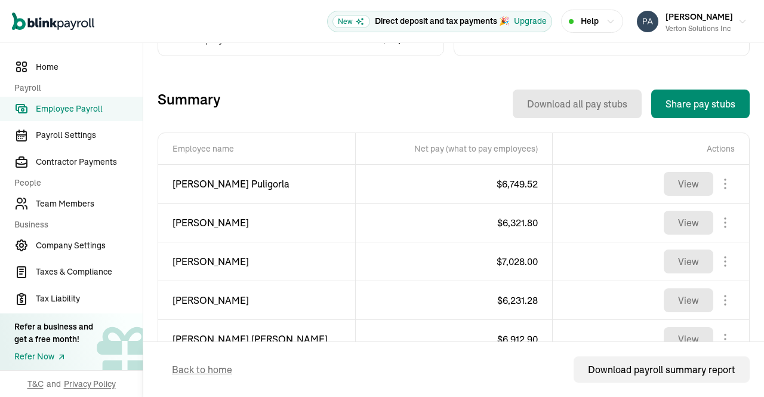
scroll to position [382, 0]
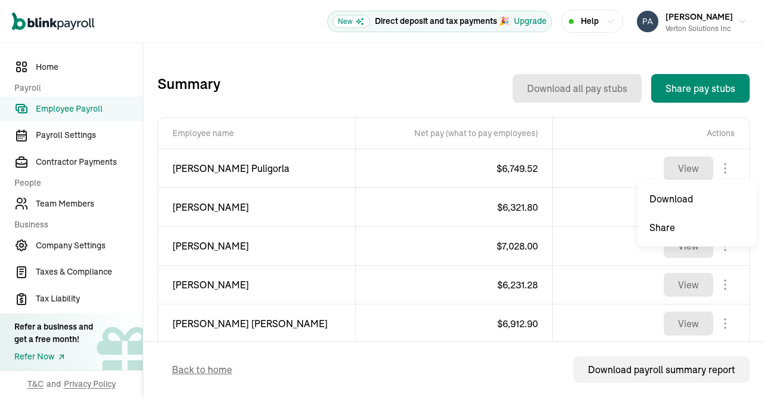
click at [716, 167] on body "Open main menu New Direct deposit and tax payments 🎉 Upgrade Help [PERSON_NAME]…" at bounding box center [382, 198] width 764 height 397
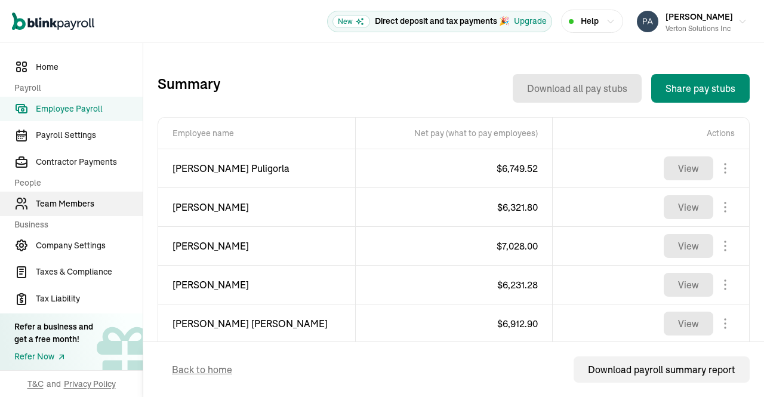
click at [80, 206] on span "Team Members" at bounding box center [89, 204] width 107 height 13
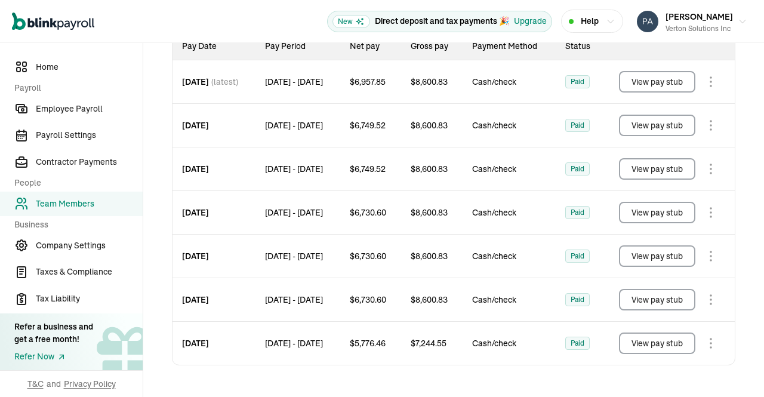
scroll to position [179, 0]
